Goal: Task Accomplishment & Management: Manage account settings

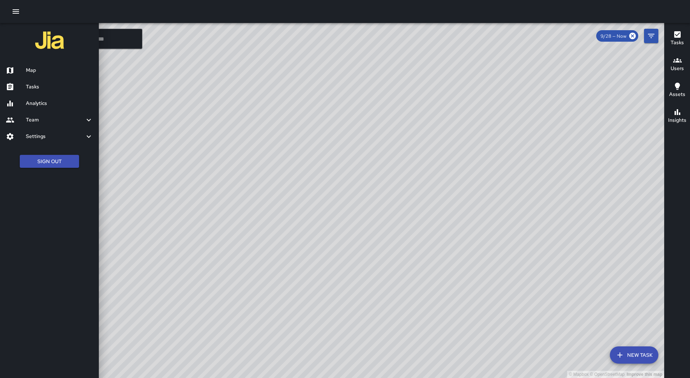
click at [87, 87] on h6 "Tasks" at bounding box center [59, 87] width 67 height 8
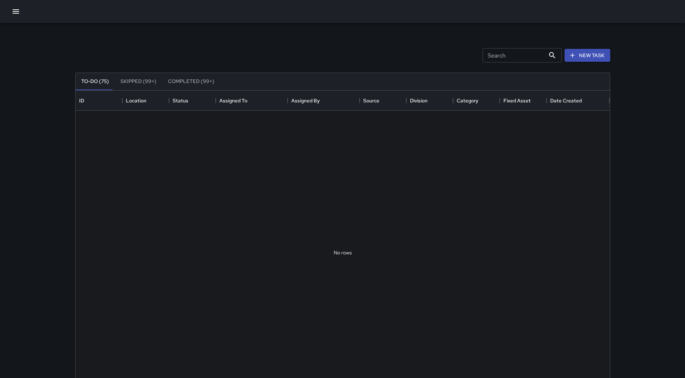
scroll to position [299, 529]
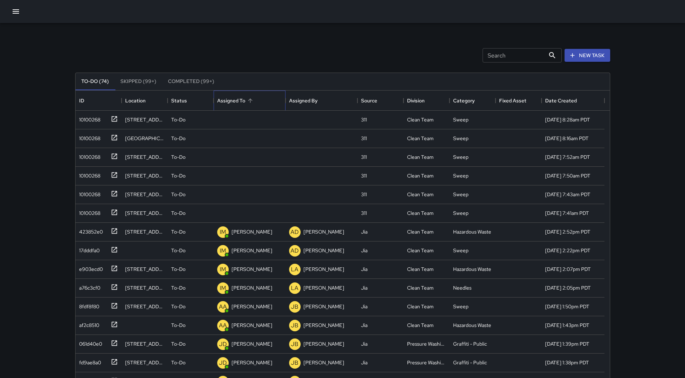
click at [275, 95] on div "Assigned To" at bounding box center [249, 101] width 65 height 20
click at [85, 116] on div "10100268" at bounding box center [88, 118] width 24 height 10
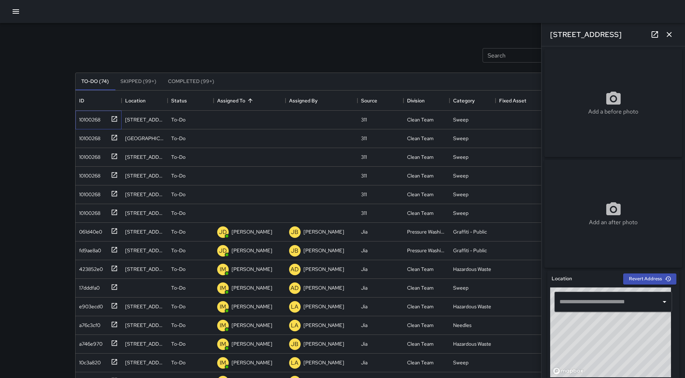
type input "**********"
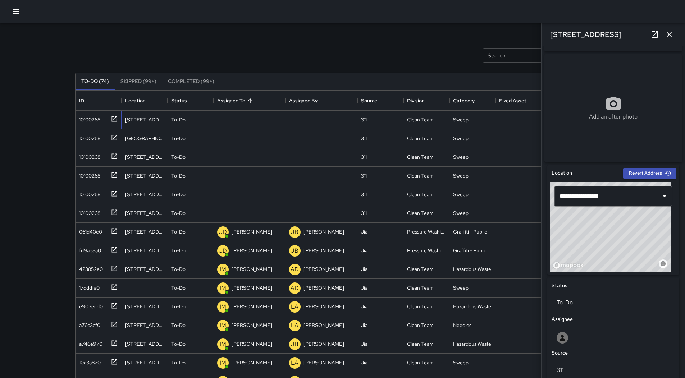
scroll to position [74, 0]
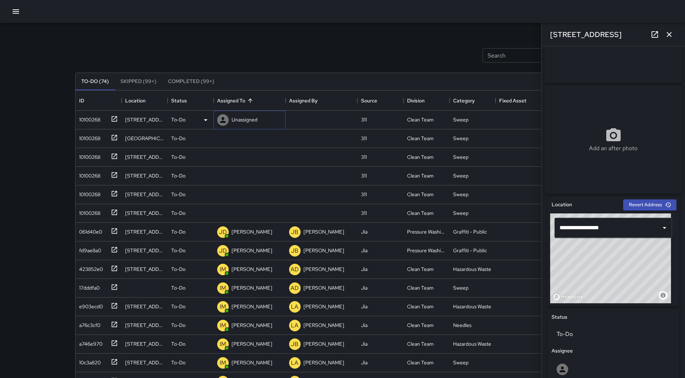
click at [241, 120] on p "Unassigned" at bounding box center [244, 119] width 26 height 7
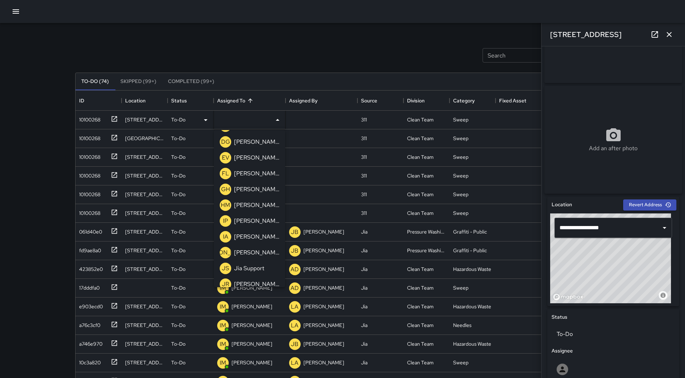
scroll to position [108, 0]
click at [243, 160] on p "[PERSON_NAME]" at bounding box center [256, 159] width 45 height 9
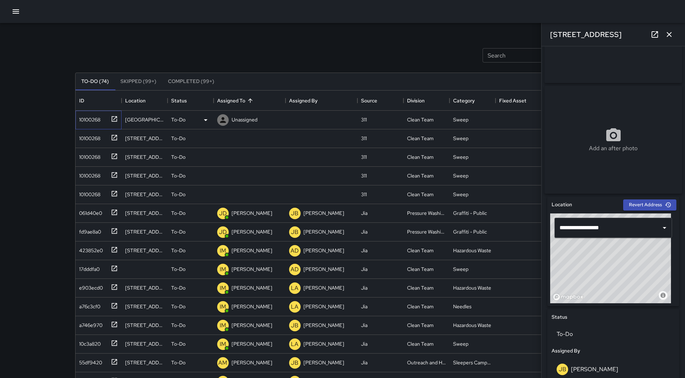
click at [84, 113] on div "10100268" at bounding box center [88, 118] width 24 height 10
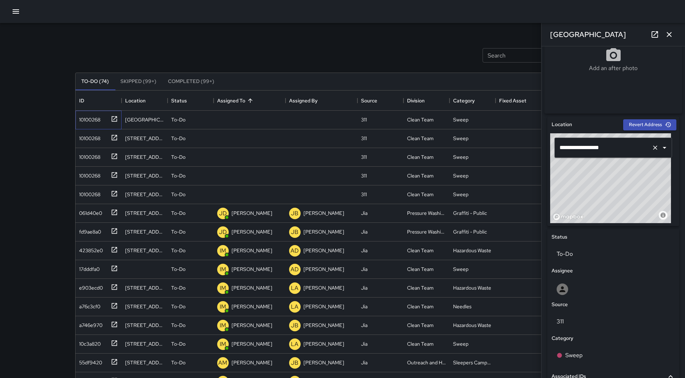
scroll to position [216, 0]
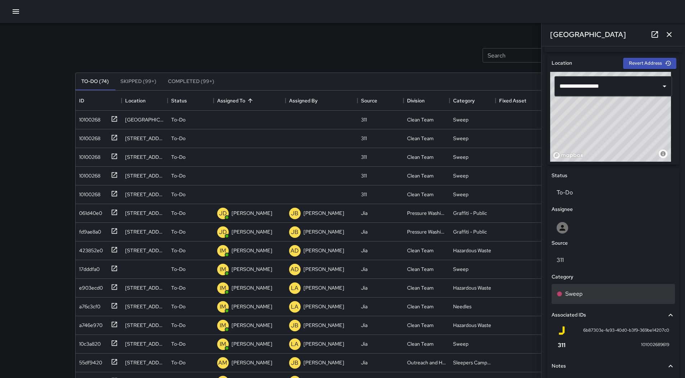
click at [601, 302] on div "Sweep" at bounding box center [612, 294] width 123 height 20
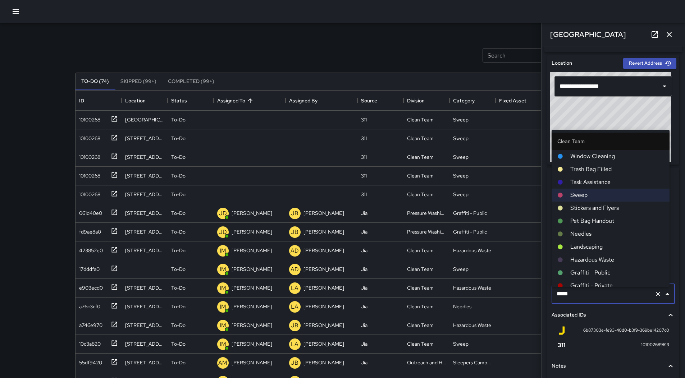
click at [605, 257] on span "Hazardous Waste" at bounding box center [616, 260] width 93 height 9
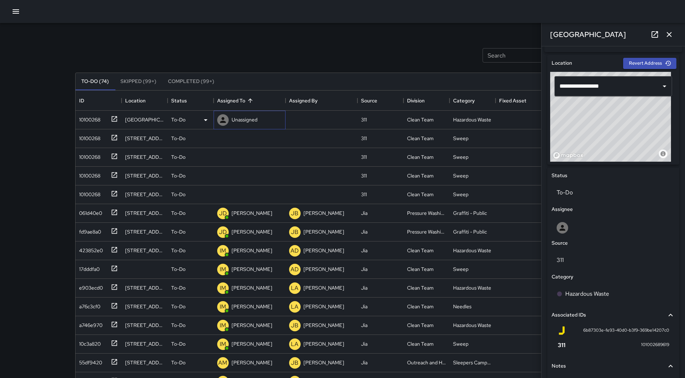
click at [258, 118] on div "Unassigned" at bounding box center [244, 120] width 29 height 10
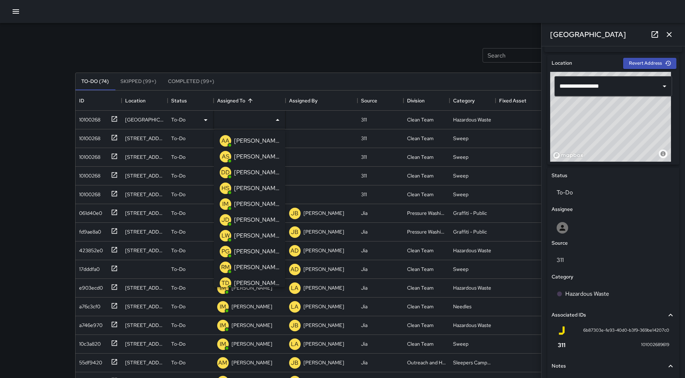
click at [247, 264] on p "[PERSON_NAME]" at bounding box center [256, 267] width 45 height 9
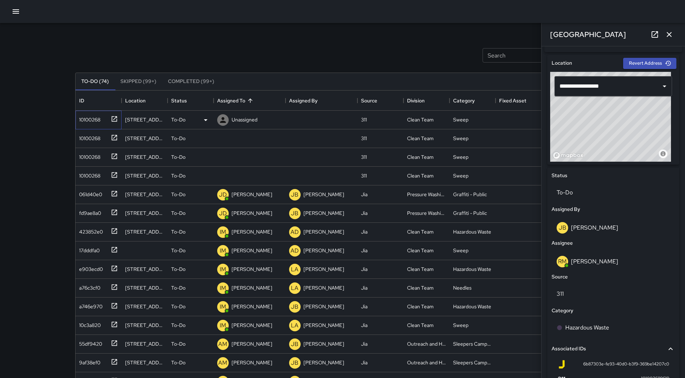
click at [87, 119] on div "10100268" at bounding box center [88, 118] width 24 height 10
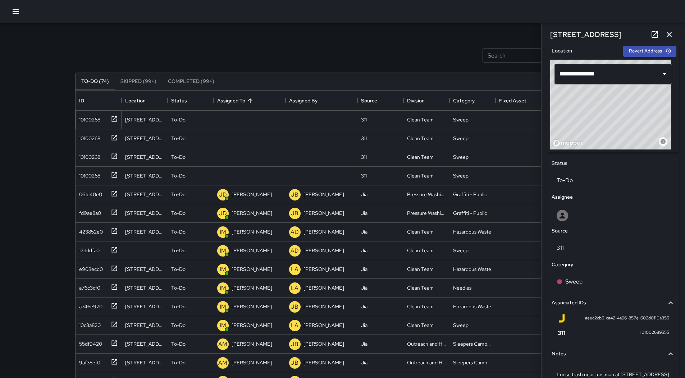
scroll to position [160, 0]
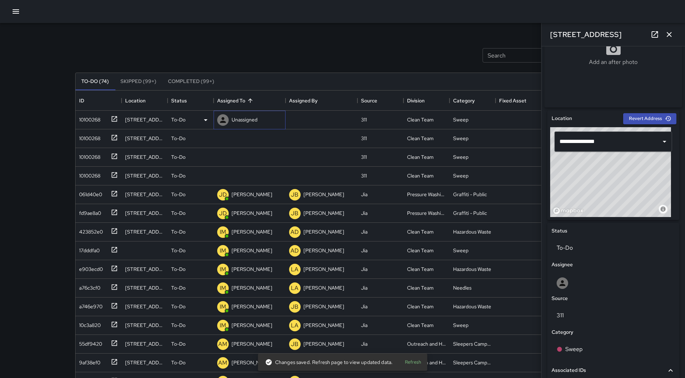
click at [250, 119] on p "Unassigned" at bounding box center [244, 119] width 26 height 7
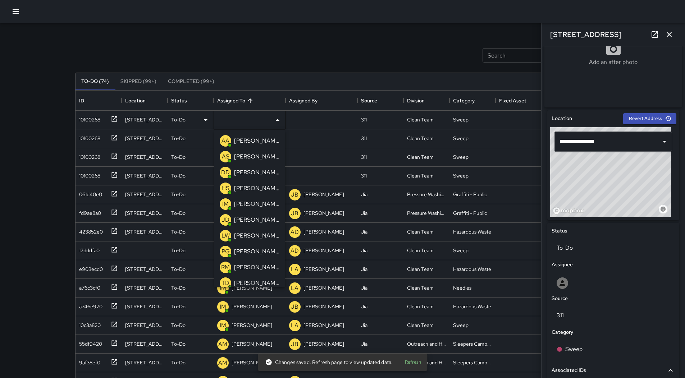
click at [257, 203] on p "[PERSON_NAME]" at bounding box center [256, 204] width 45 height 9
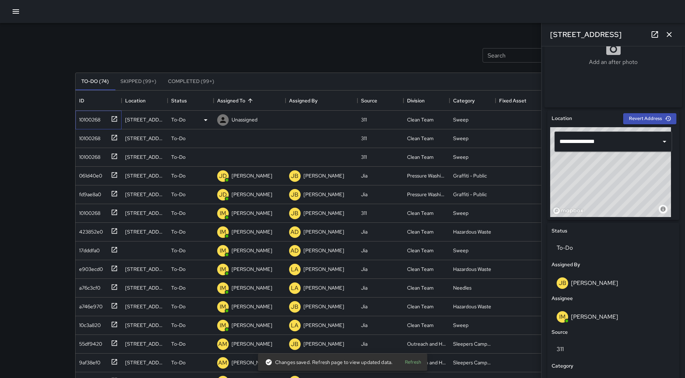
click at [89, 127] on div "10100268" at bounding box center [98, 120] width 46 height 19
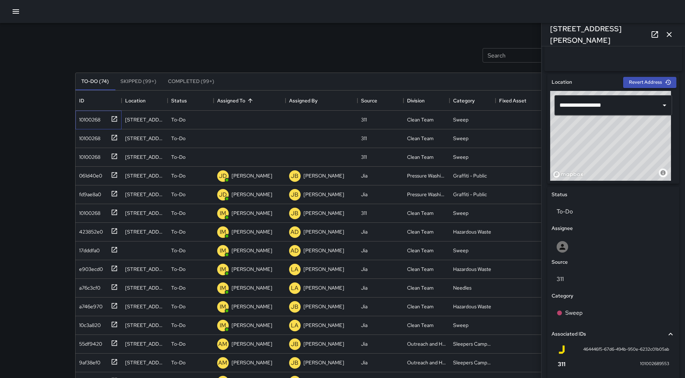
scroll to position [196, 0]
click at [247, 119] on p "Unassigned" at bounding box center [244, 119] width 26 height 7
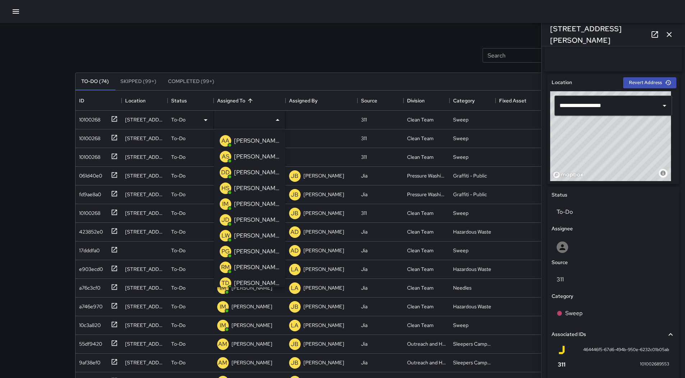
click at [253, 203] on p "[PERSON_NAME]" at bounding box center [256, 204] width 45 height 9
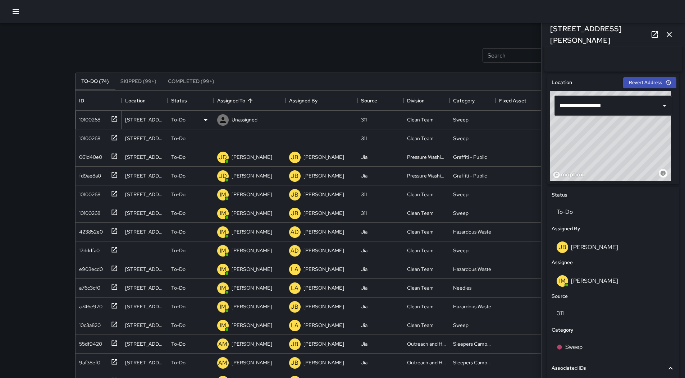
click at [80, 119] on div "10100268" at bounding box center [88, 118] width 24 height 10
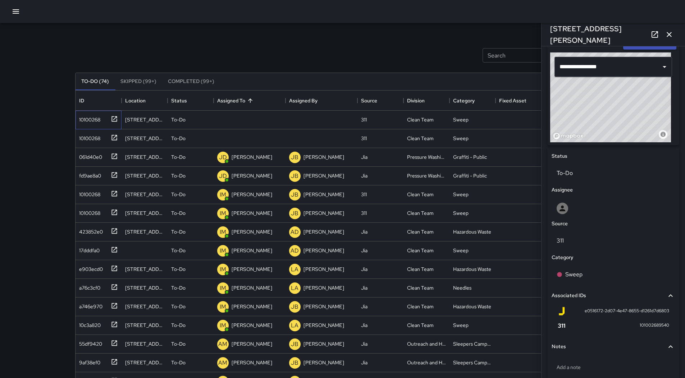
scroll to position [268, 0]
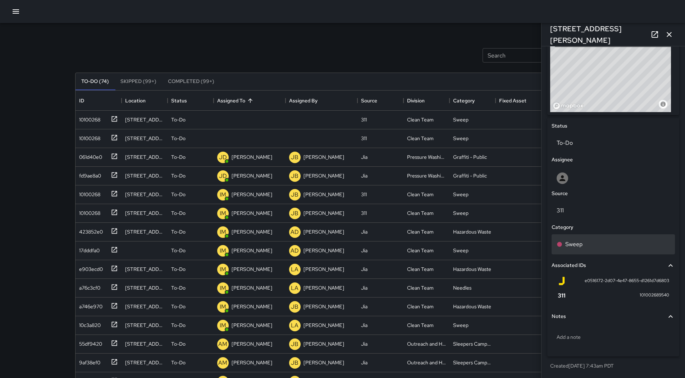
click at [594, 240] on div "Sweep" at bounding box center [612, 244] width 113 height 9
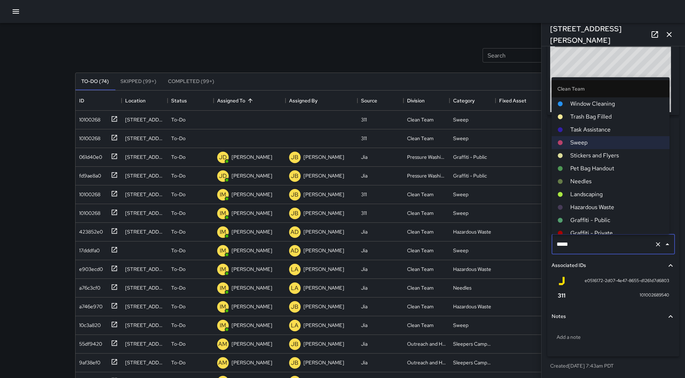
click at [595, 206] on span "Hazardous Waste" at bounding box center [616, 207] width 93 height 9
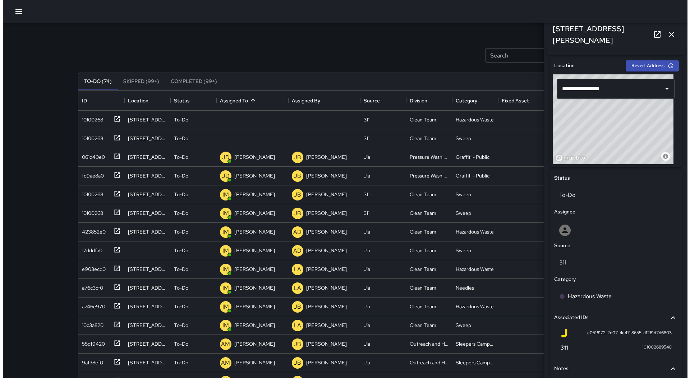
scroll to position [124, 0]
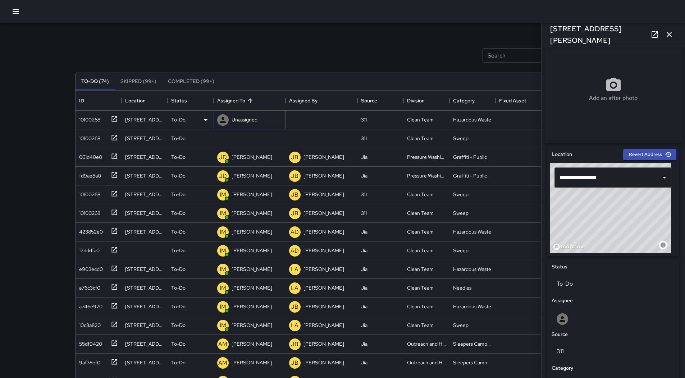
click at [248, 123] on p "Unassigned" at bounding box center [244, 119] width 26 height 7
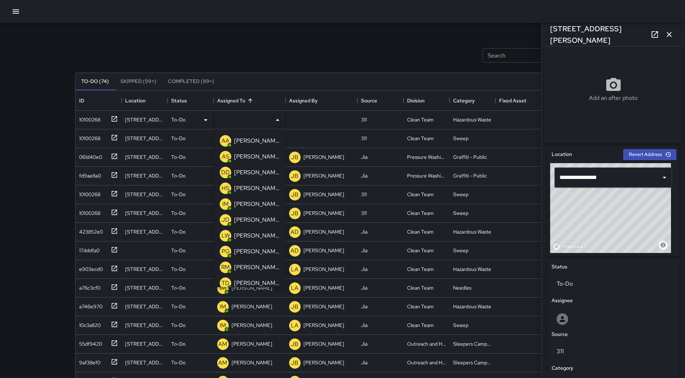
click at [245, 170] on p "[PERSON_NAME]" at bounding box center [256, 172] width 45 height 9
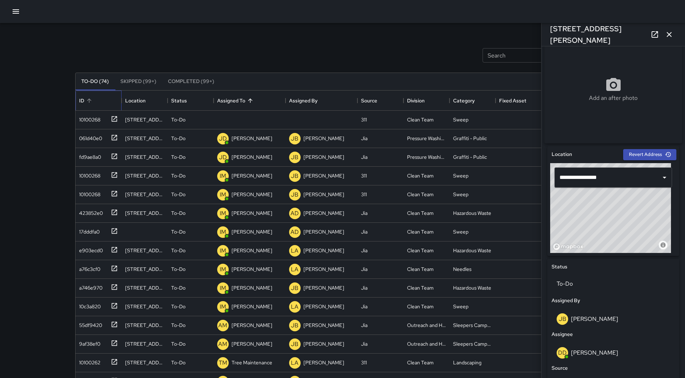
click at [90, 110] on div "ID" at bounding box center [98, 101] width 39 height 20
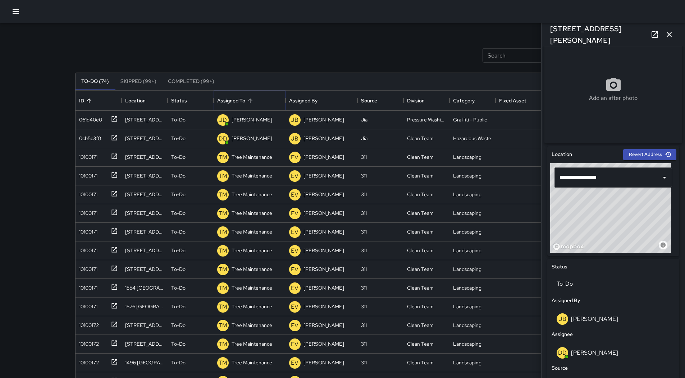
click at [248, 98] on icon "Sort" at bounding box center [250, 100] width 6 height 6
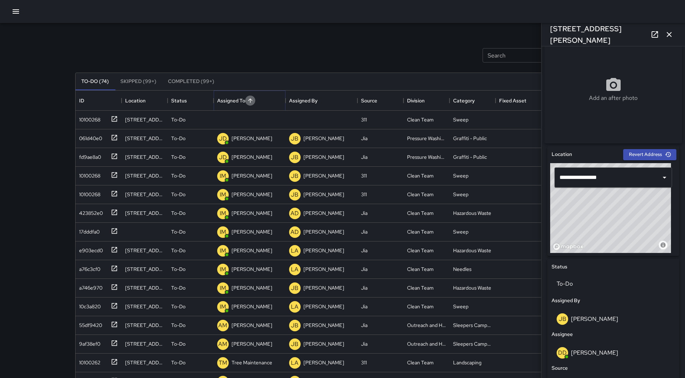
click at [248, 98] on icon "Sort" at bounding box center [250, 100] width 6 height 6
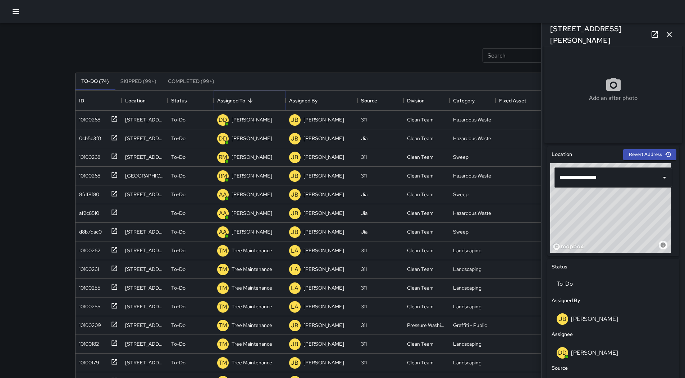
click at [245, 101] on button "Sort" at bounding box center [250, 101] width 10 height 10
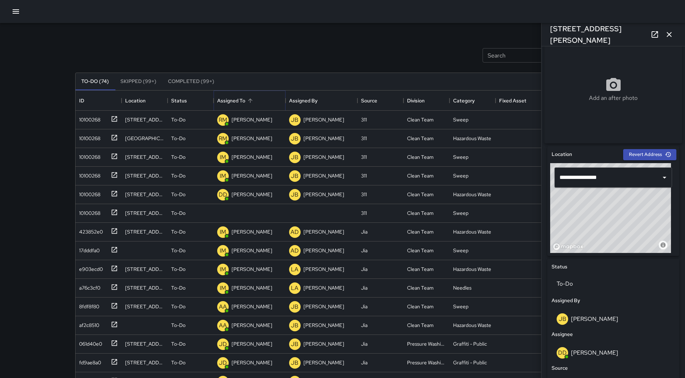
click at [245, 101] on button "Sort" at bounding box center [250, 101] width 10 height 10
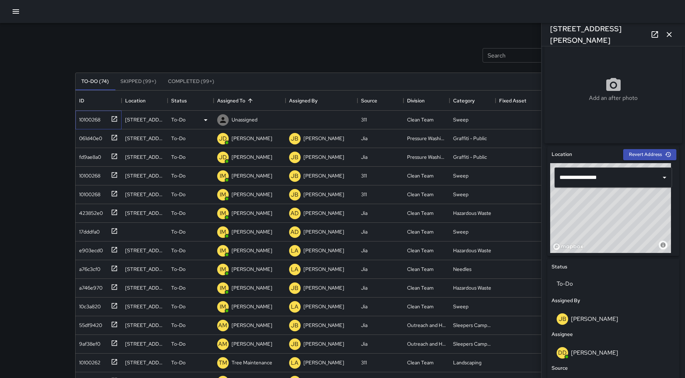
click at [78, 116] on div "10100268" at bounding box center [88, 118] width 24 height 10
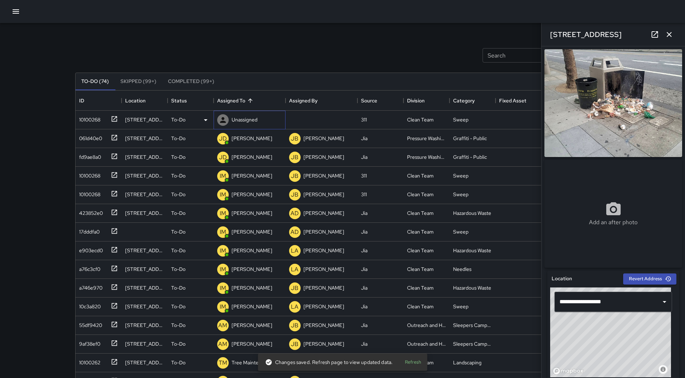
click at [246, 119] on p "Unassigned" at bounding box center [244, 119] width 26 height 7
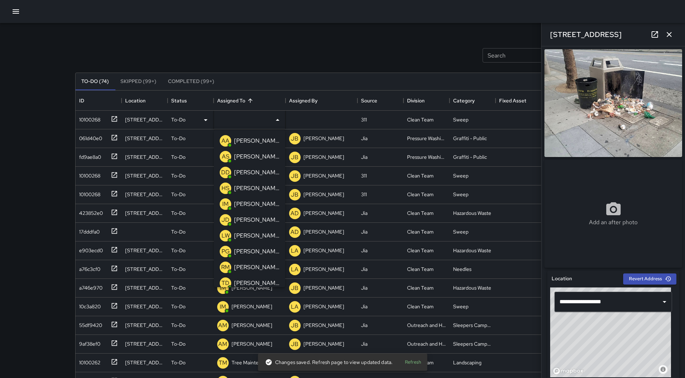
click at [250, 159] on p "[PERSON_NAME]" at bounding box center [256, 156] width 45 height 9
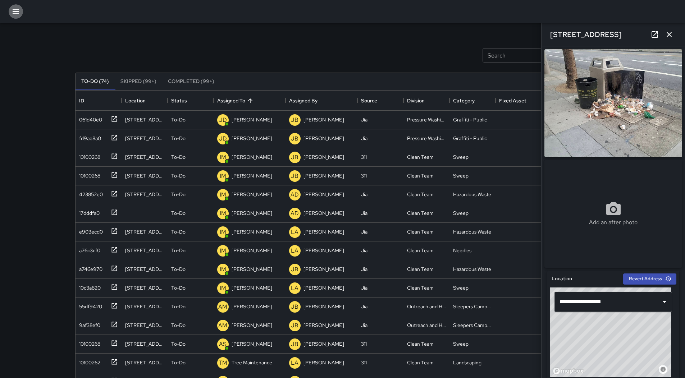
click at [18, 11] on icon "button" at bounding box center [16, 11] width 6 height 4
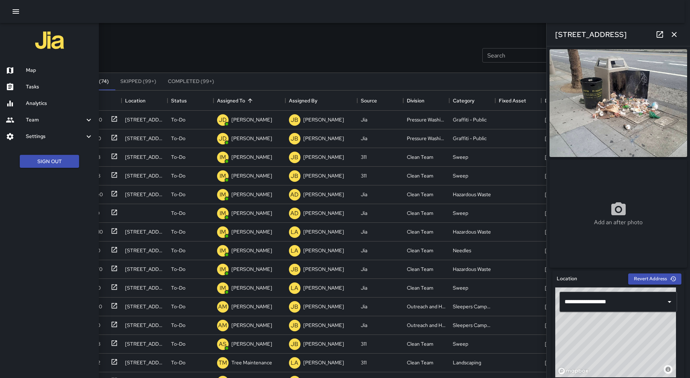
click at [35, 67] on h6 "Map" at bounding box center [59, 70] width 67 height 8
